Goal: Check status: Check status

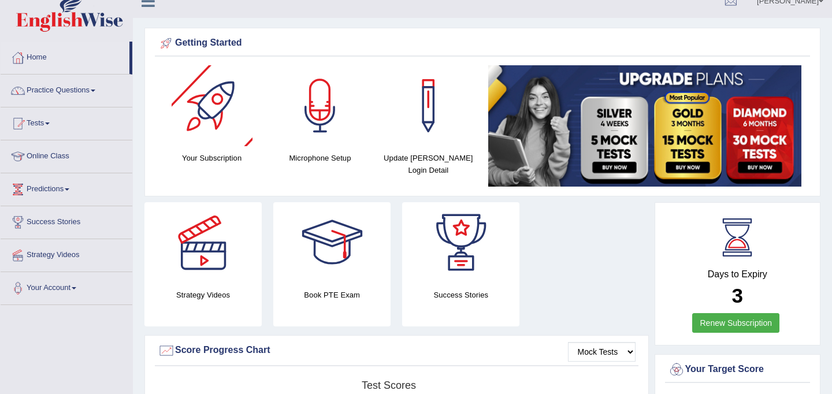
scroll to position [14, 0]
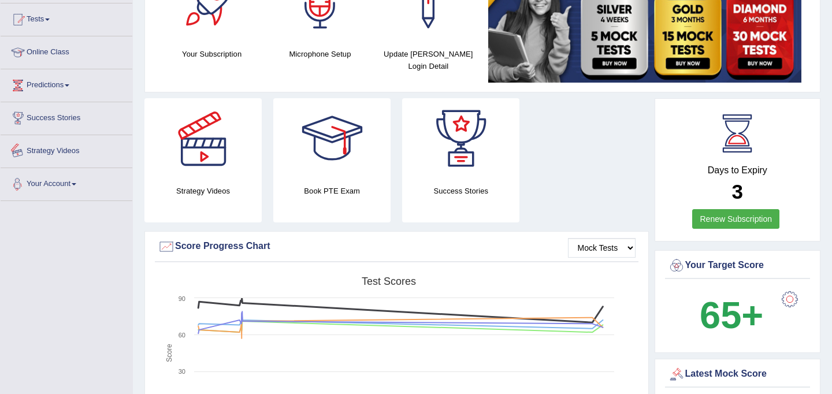
scroll to position [106, 0]
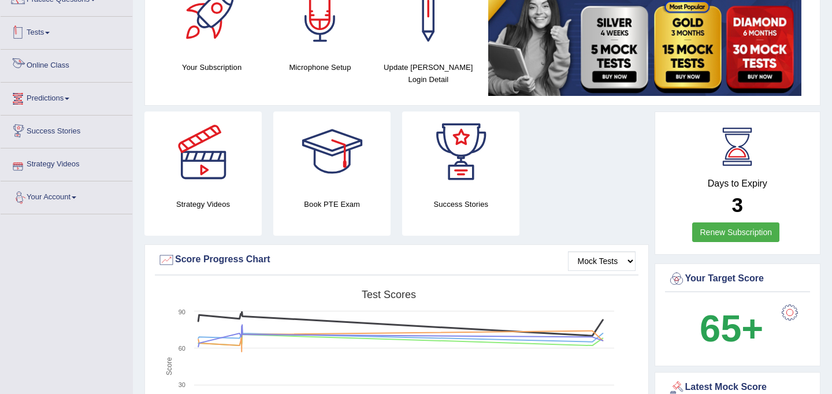
click at [44, 34] on link "Tests" at bounding box center [67, 31] width 132 height 29
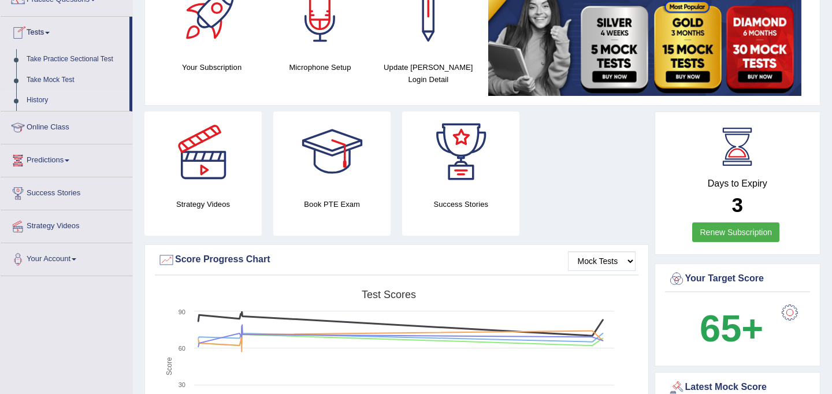
click at [53, 101] on link "History" at bounding box center [75, 100] width 108 height 21
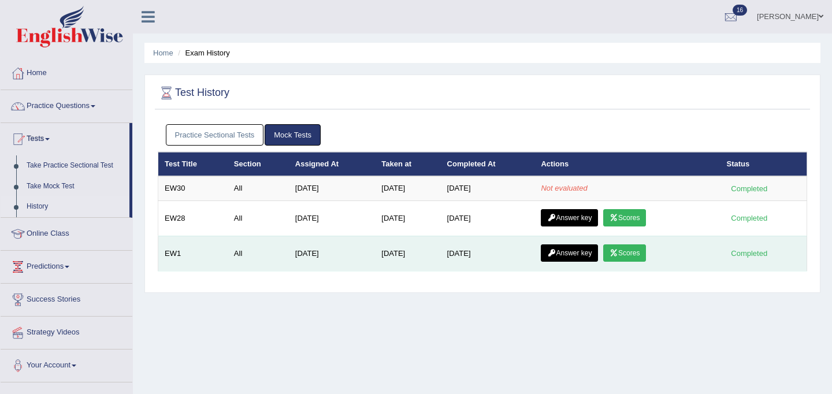
click at [627, 248] on link "Scores" at bounding box center [624, 252] width 43 height 17
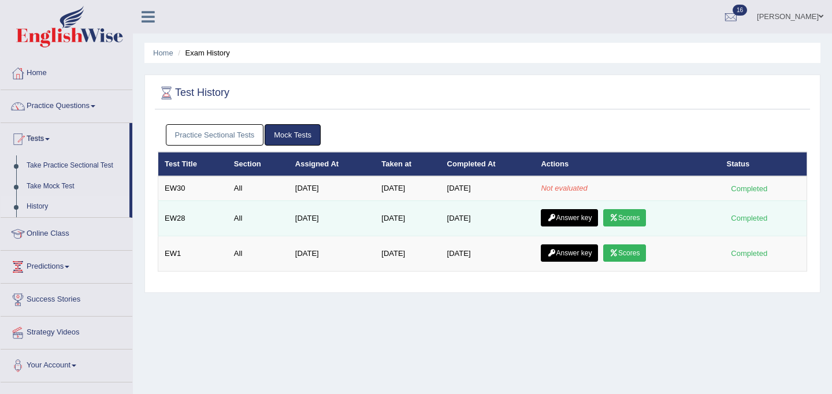
click at [627, 222] on link "Scores" at bounding box center [624, 217] width 43 height 17
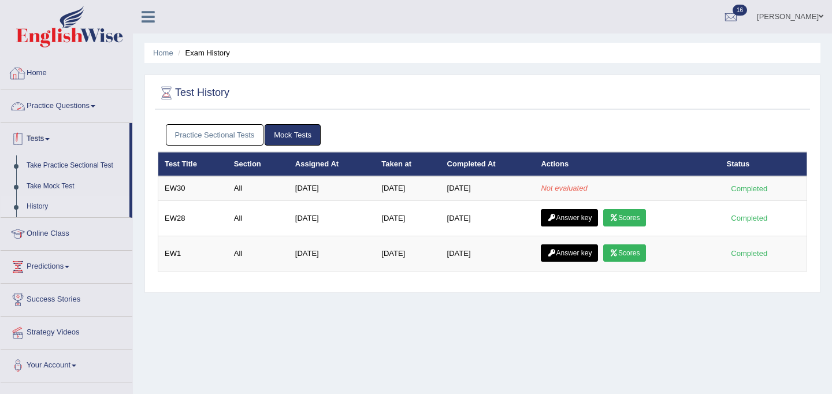
click at [39, 136] on link "Tests" at bounding box center [65, 137] width 129 height 29
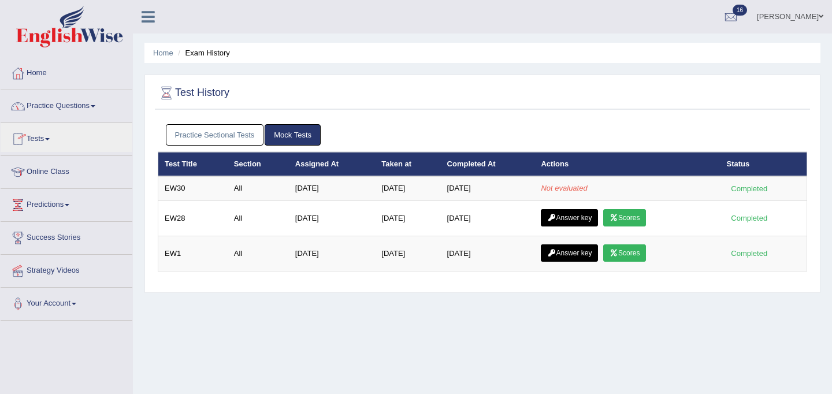
click at [60, 109] on link "Practice Questions" at bounding box center [67, 104] width 132 height 29
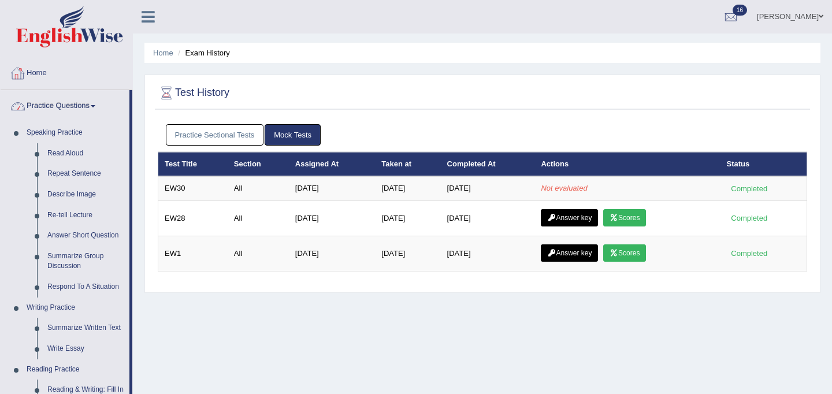
click at [46, 77] on link "Home" at bounding box center [67, 71] width 132 height 29
